Goal: Information Seeking & Learning: Learn about a topic

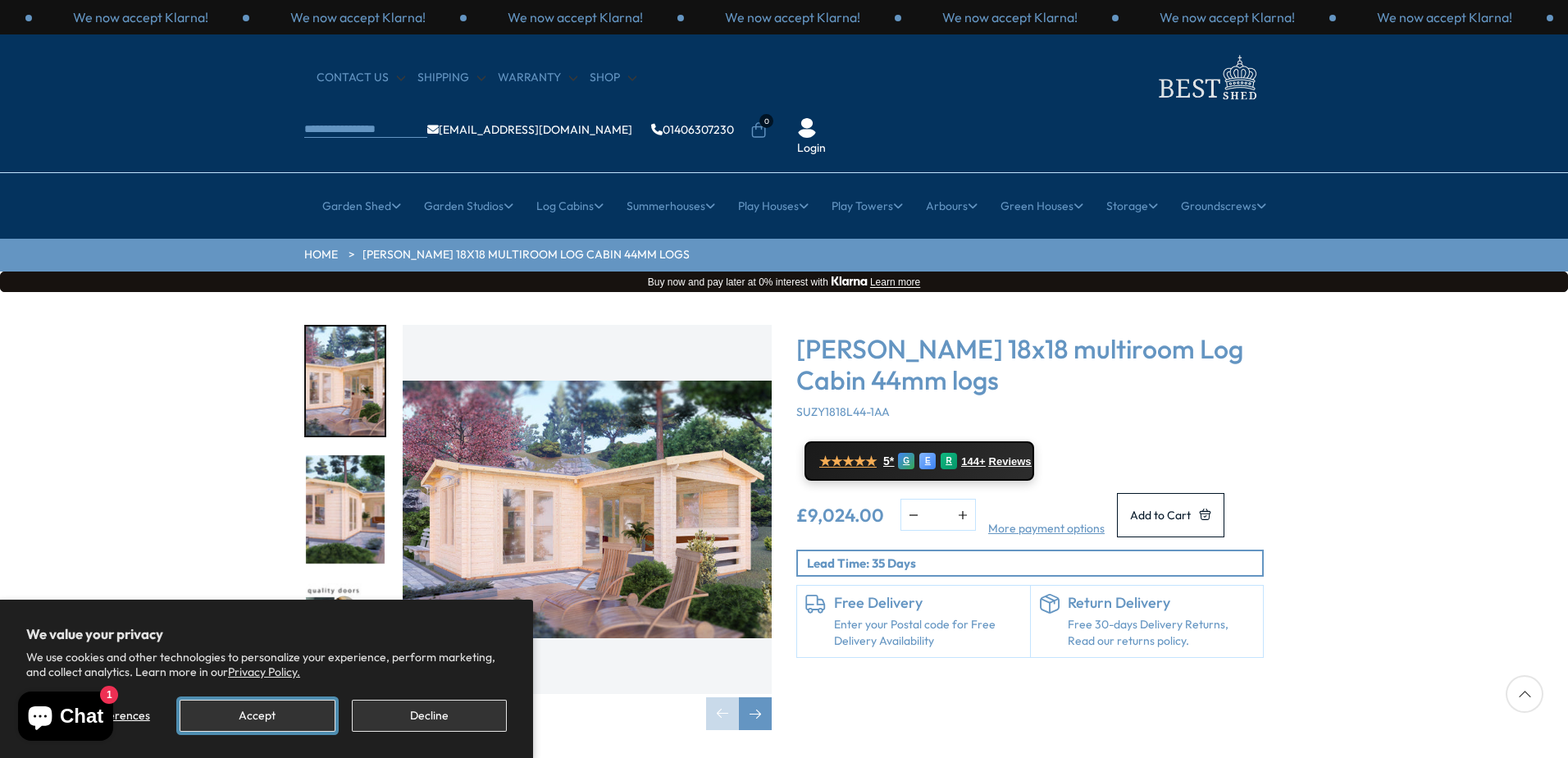
click at [242, 716] on button "Accept" at bounding box center [257, 716] width 155 height 32
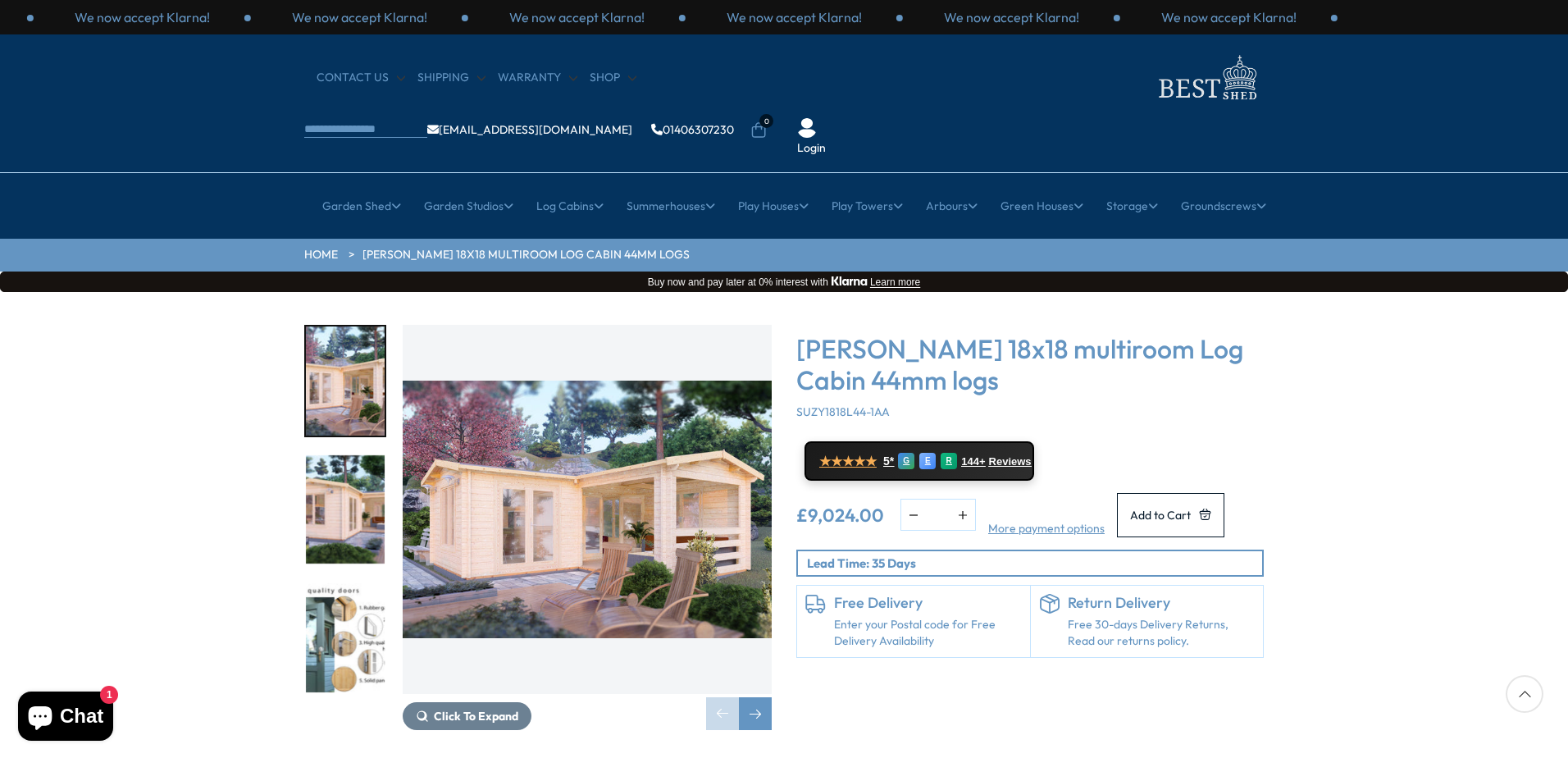
click at [733, 440] on img "1 / 7" at bounding box center [586, 509] width 369 height 369
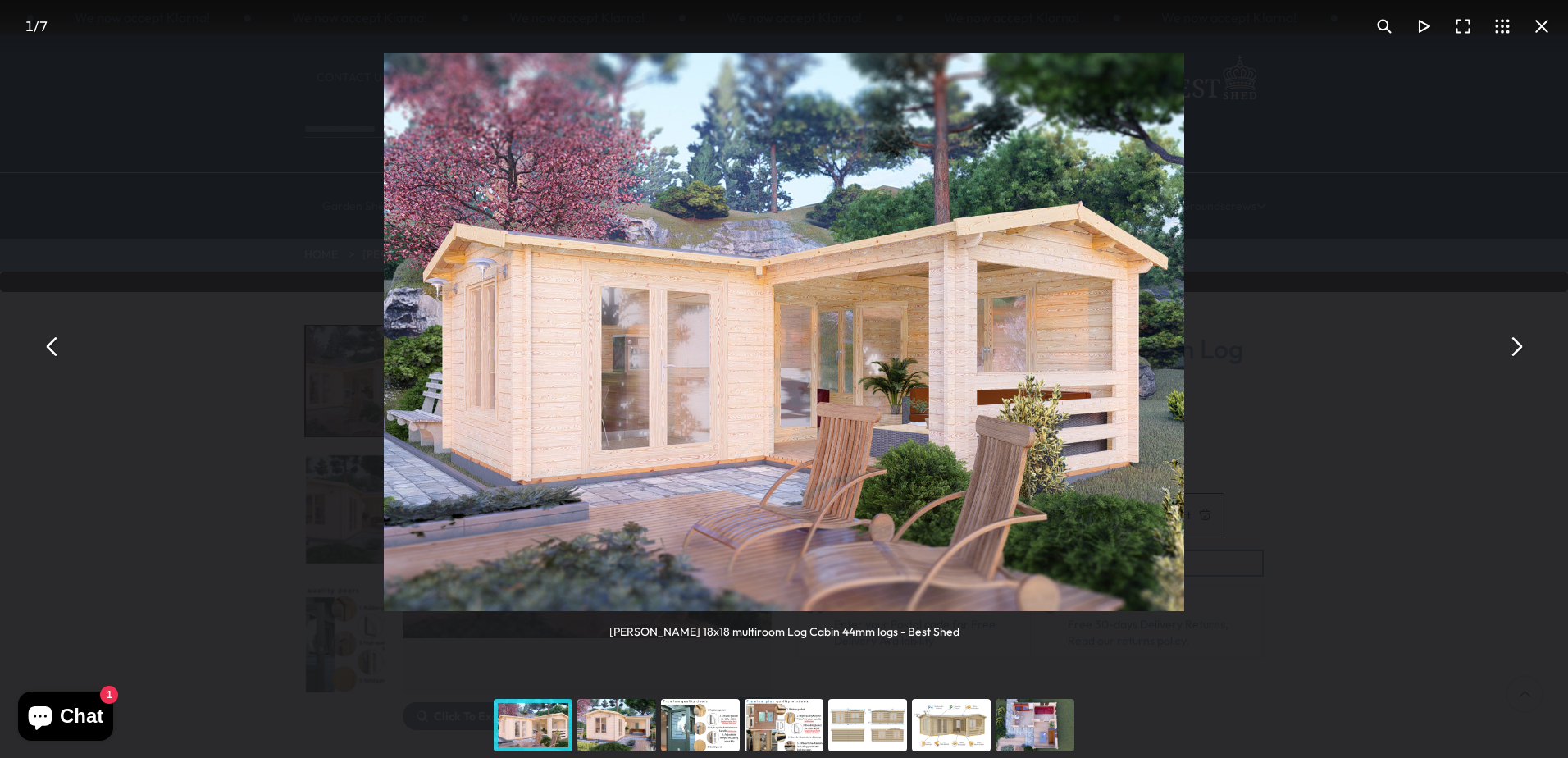
click at [1517, 345] on button "You can close this modal content with the ESC key" at bounding box center [1515, 346] width 39 height 39
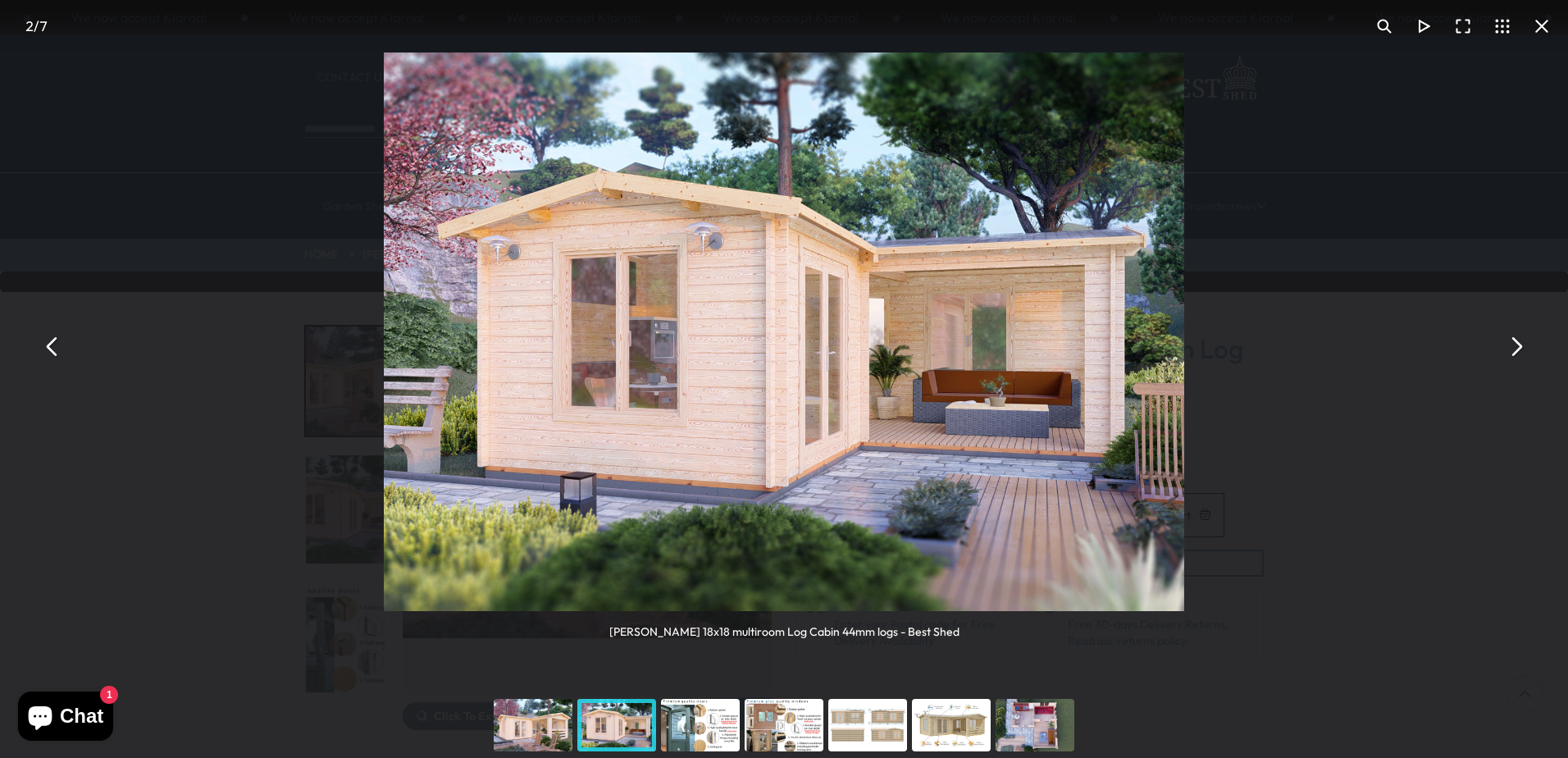
click at [1510, 341] on button "You can close this modal content with the ESC key" at bounding box center [1515, 346] width 39 height 39
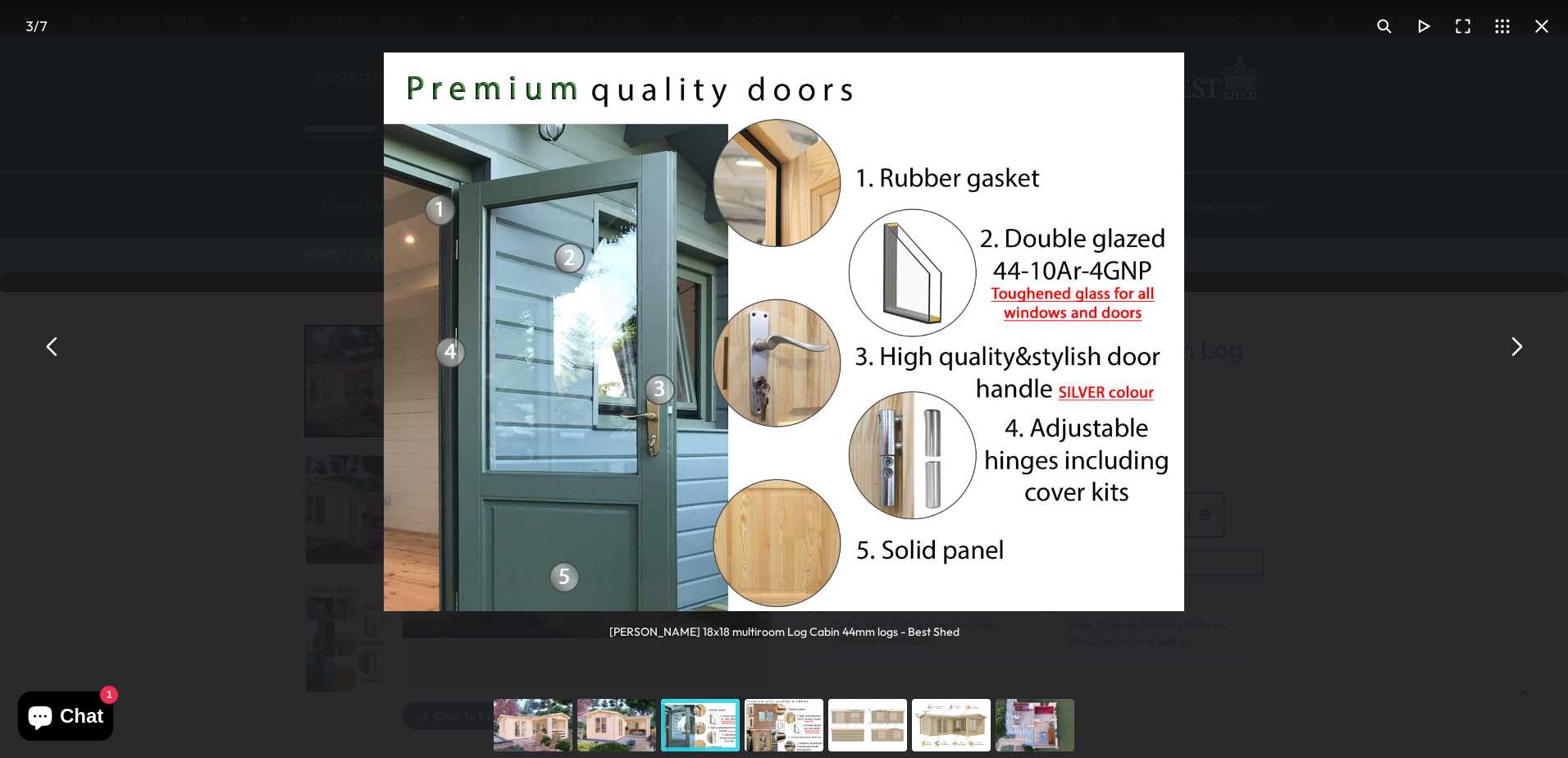
click at [1510, 341] on button "You can close this modal content with the ESC key" at bounding box center [1515, 346] width 39 height 39
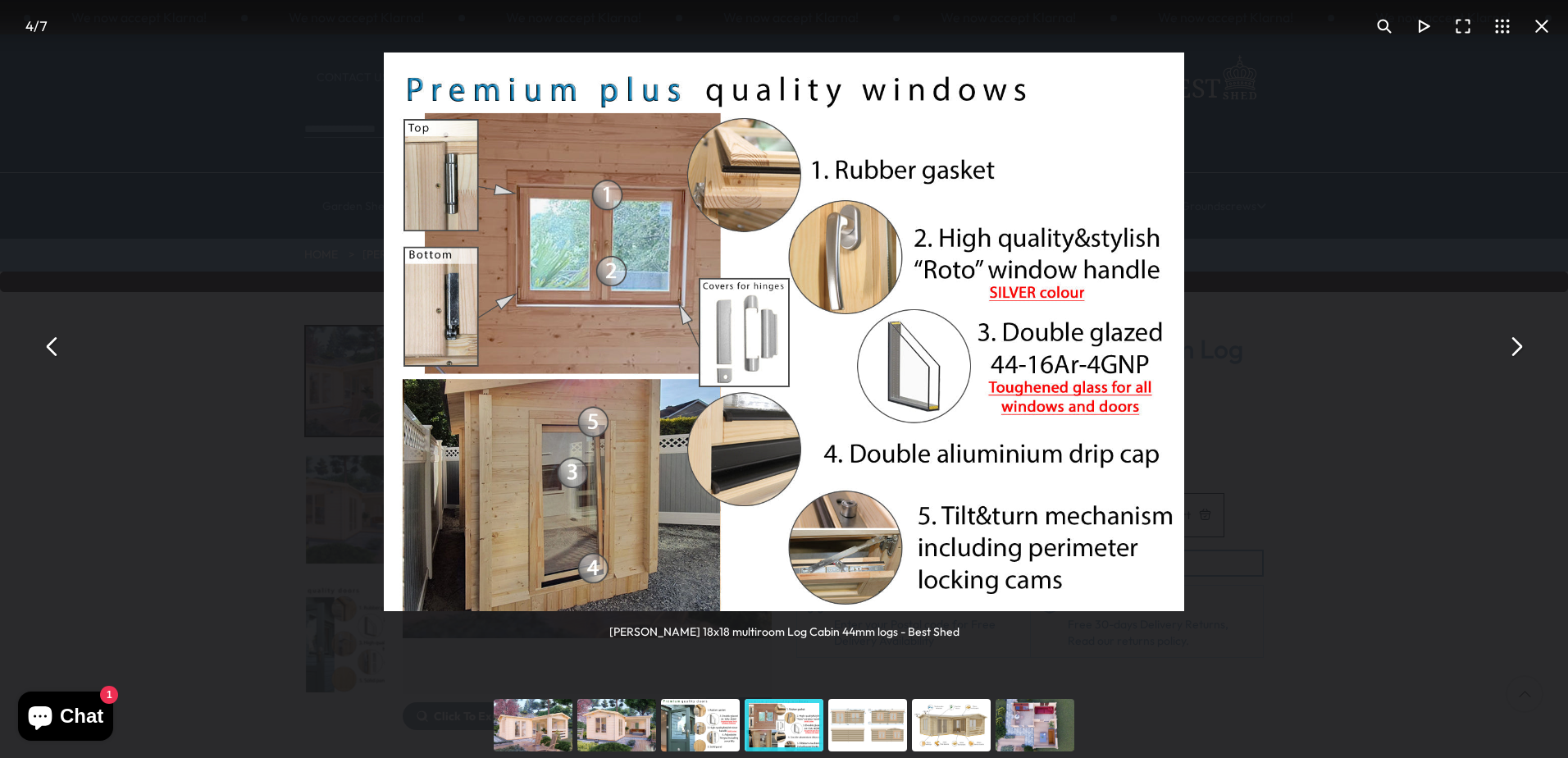
click at [1510, 341] on button "You can close this modal content with the ESC key" at bounding box center [1515, 346] width 39 height 39
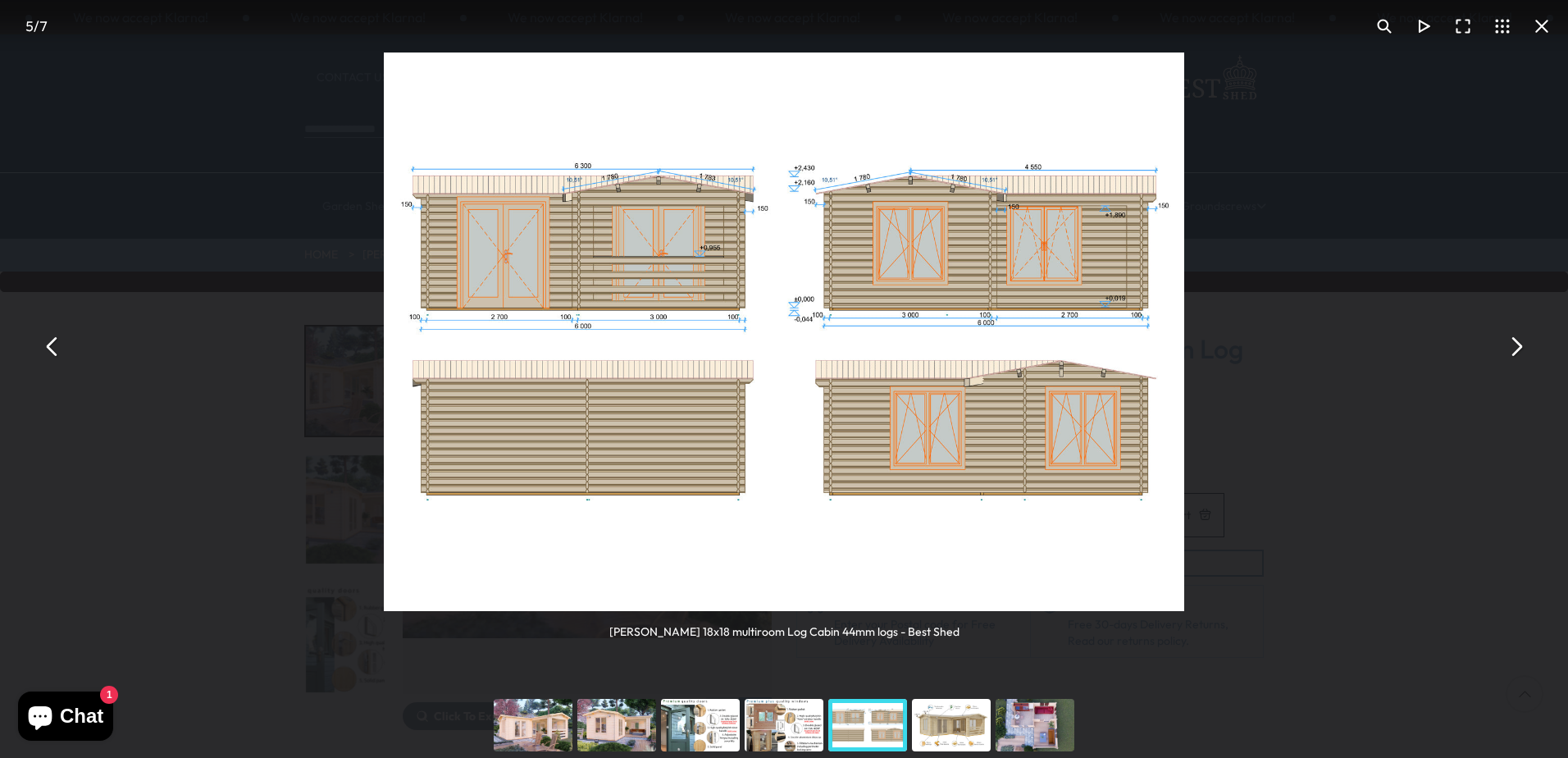
click at [1510, 341] on button "You can close this modal content with the ESC key" at bounding box center [1515, 346] width 39 height 39
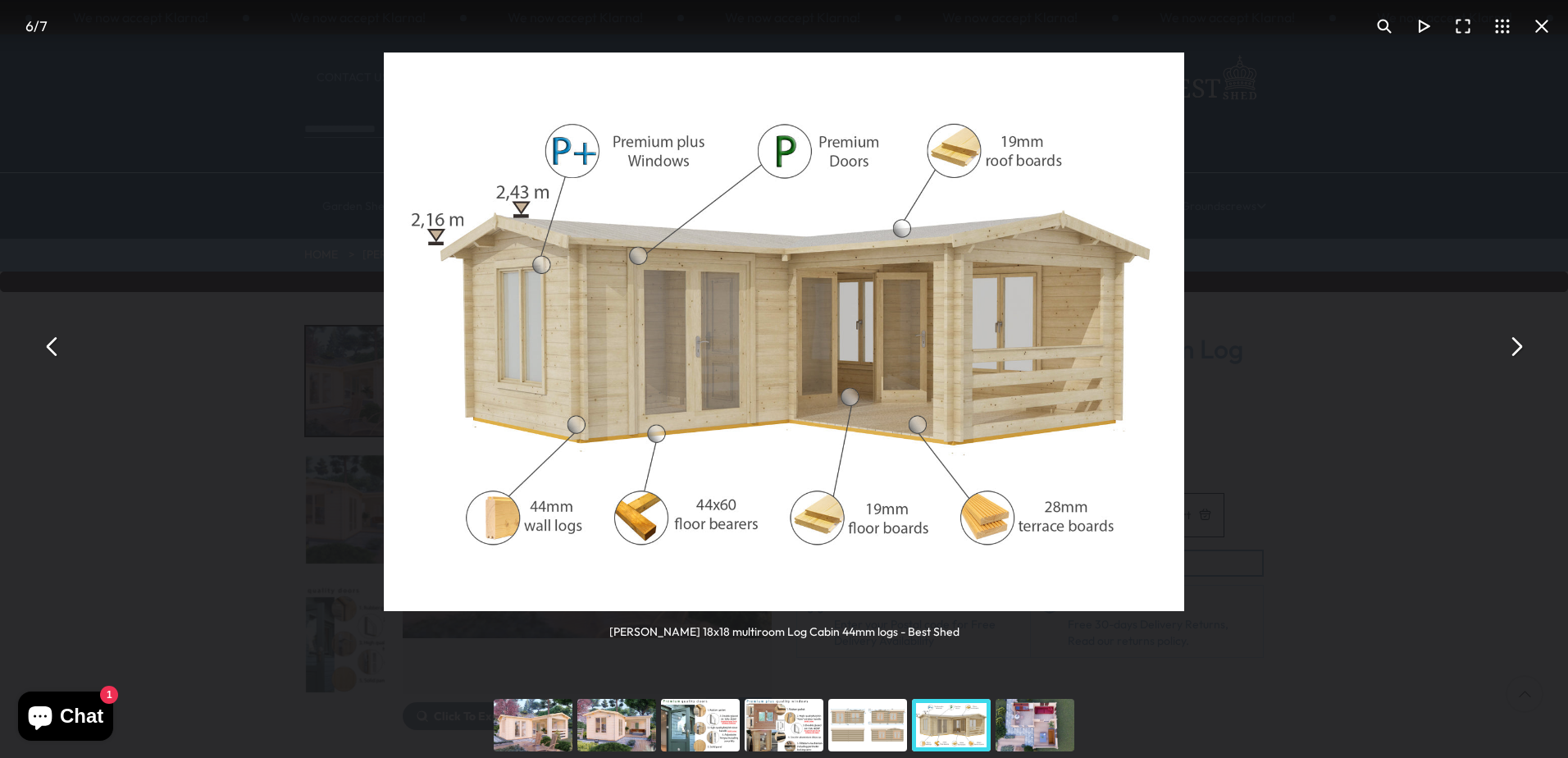
click at [1510, 341] on button "You can close this modal content with the ESC key" at bounding box center [1515, 346] width 39 height 39
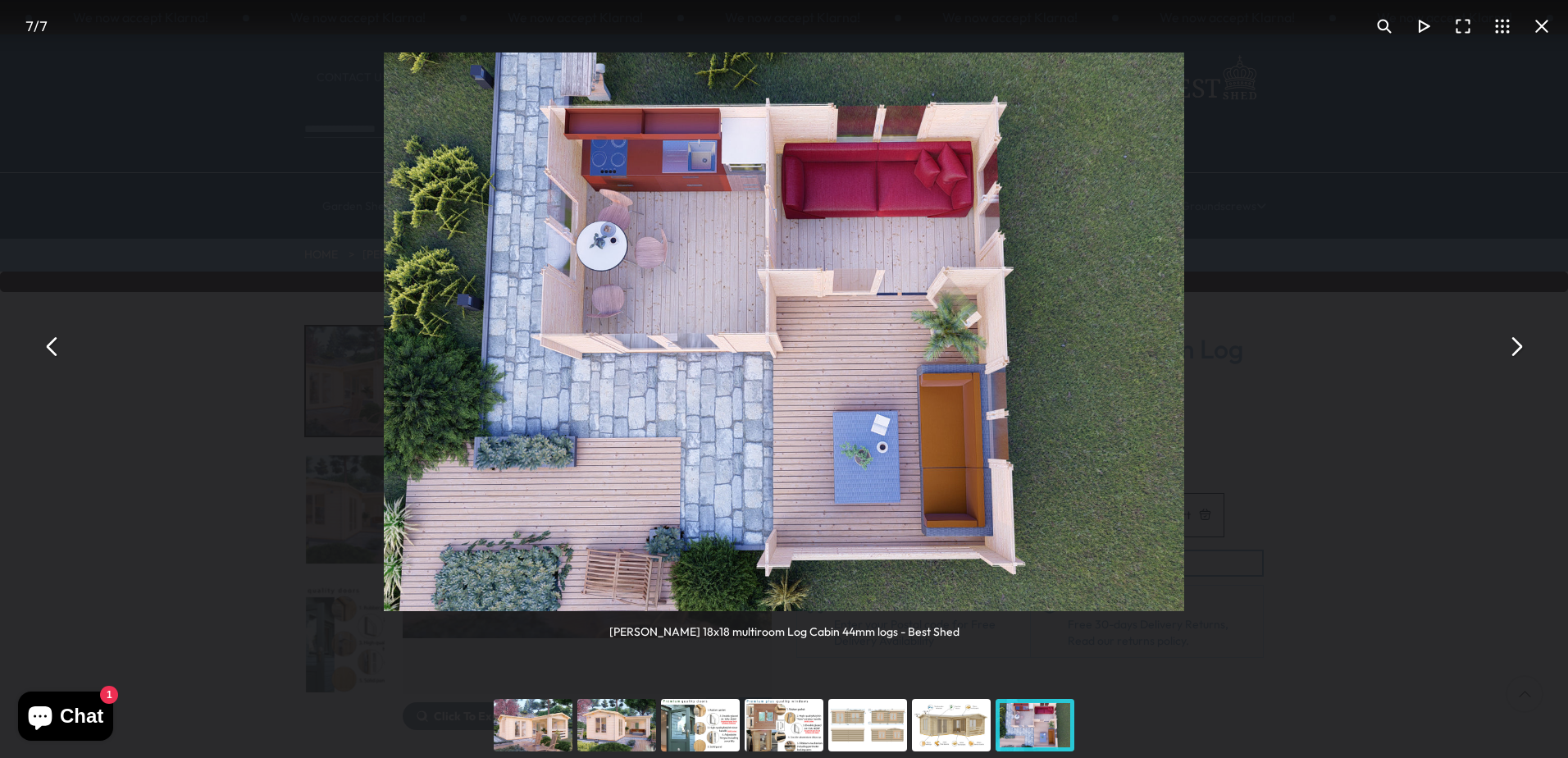
click at [1510, 341] on button "You can close this modal content with the ESC key" at bounding box center [1515, 346] width 39 height 39
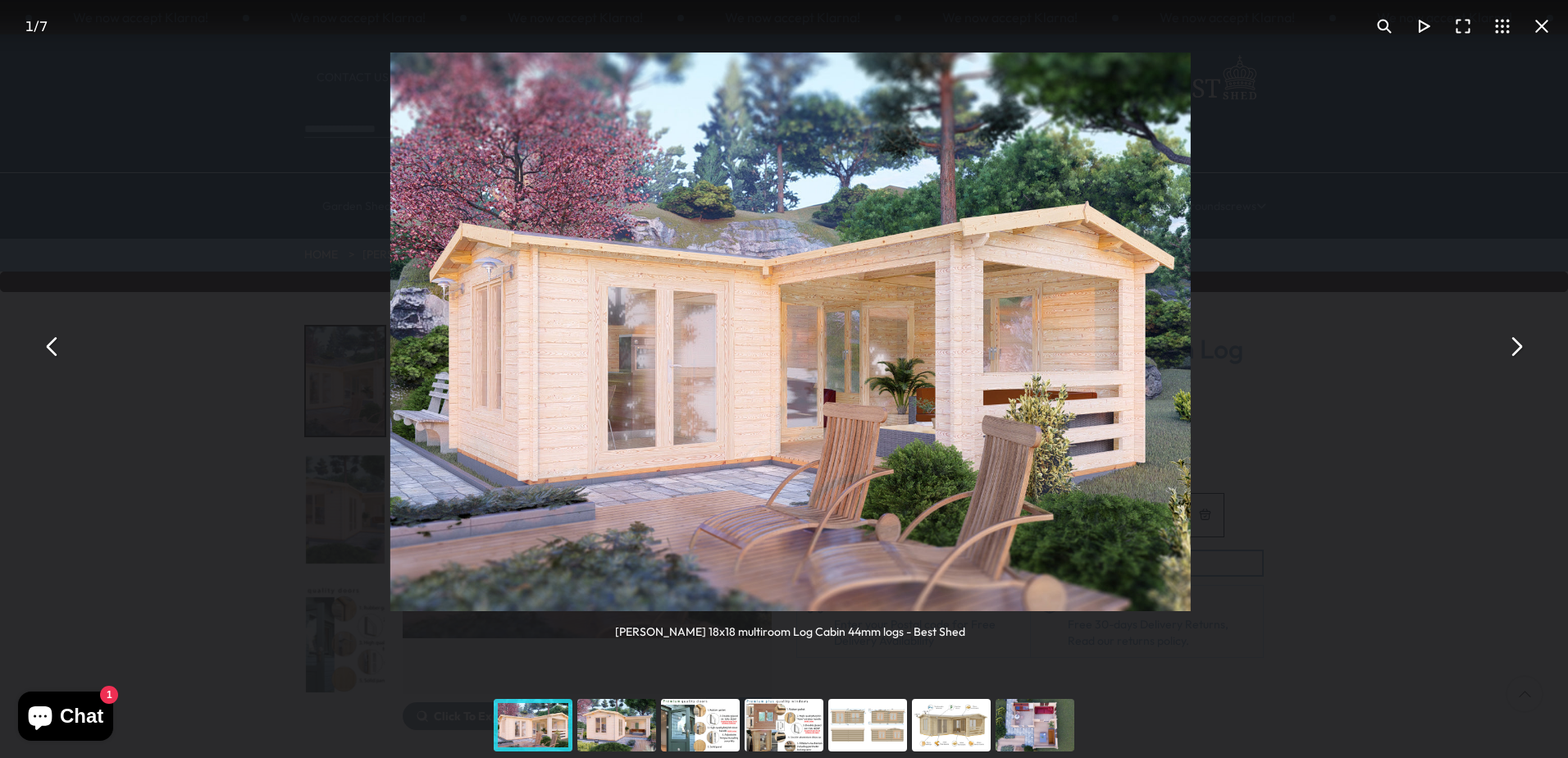
click at [1510, 341] on button "You can close this modal content with the ESC key" at bounding box center [1515, 346] width 39 height 39
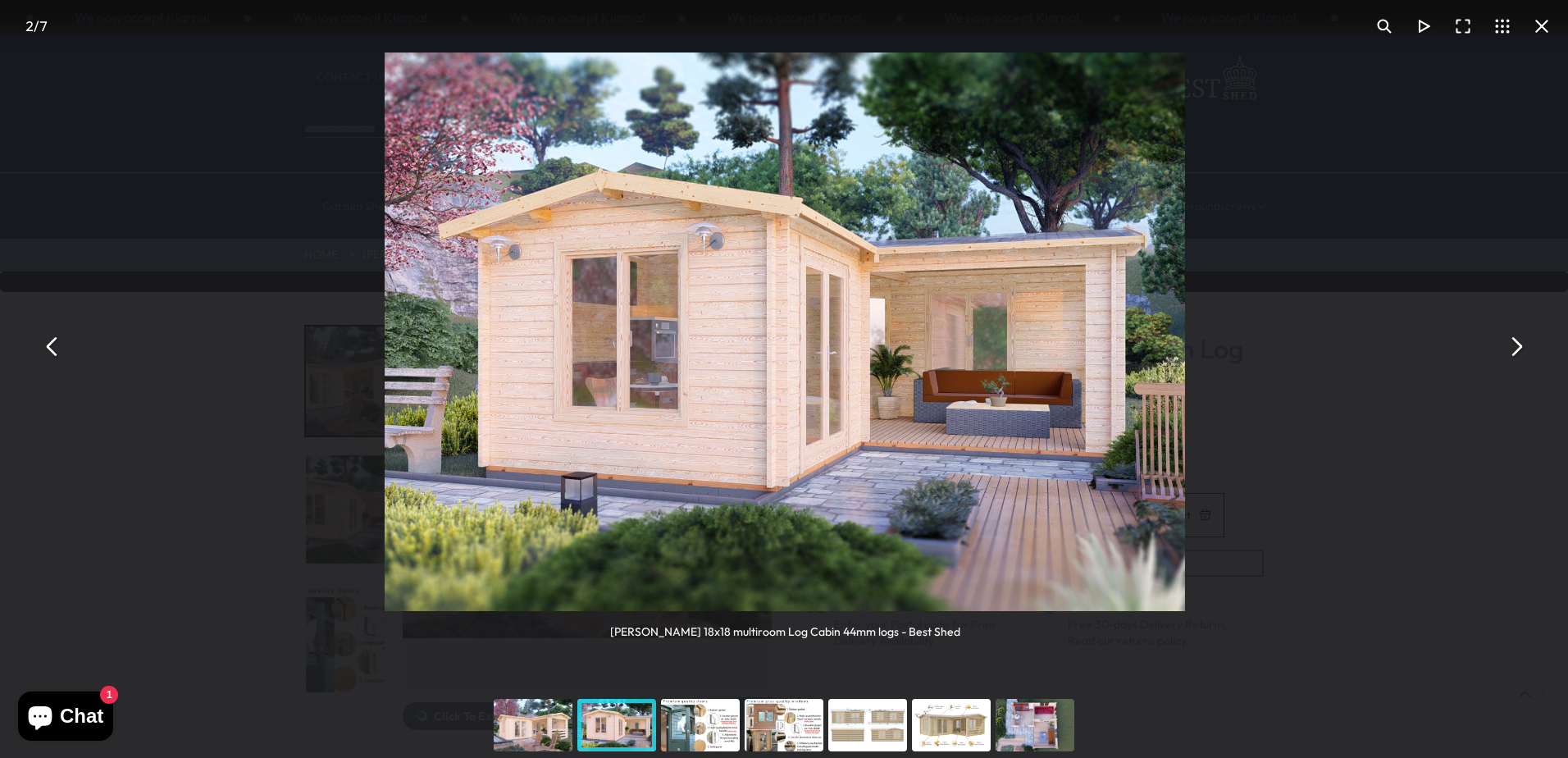
click at [1510, 341] on button "You can close this modal content with the ESC key" at bounding box center [1515, 346] width 39 height 39
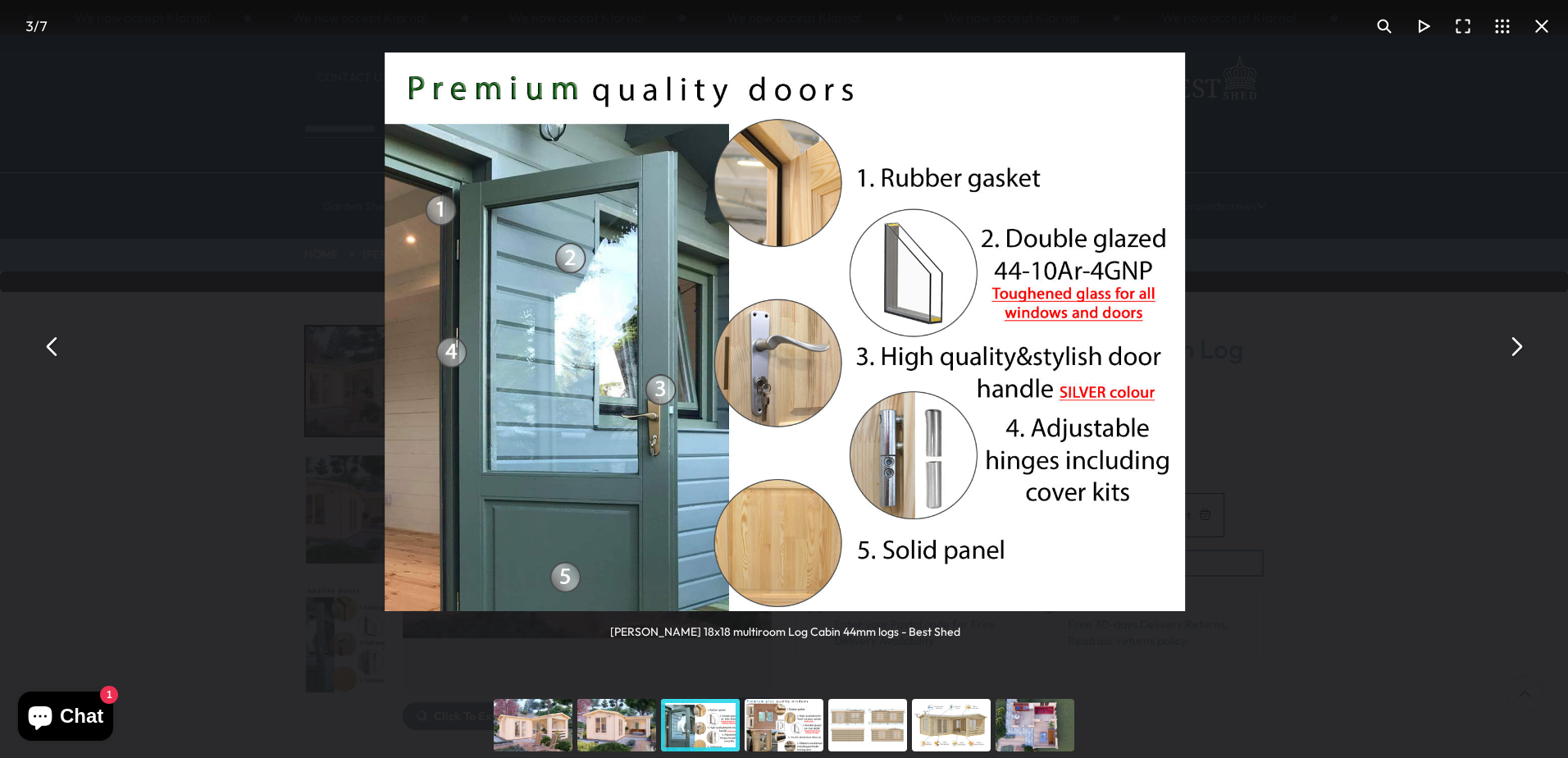
click at [1510, 341] on button "You can close this modal content with the ESC key" at bounding box center [1515, 346] width 39 height 39
